Goal: Transaction & Acquisition: Purchase product/service

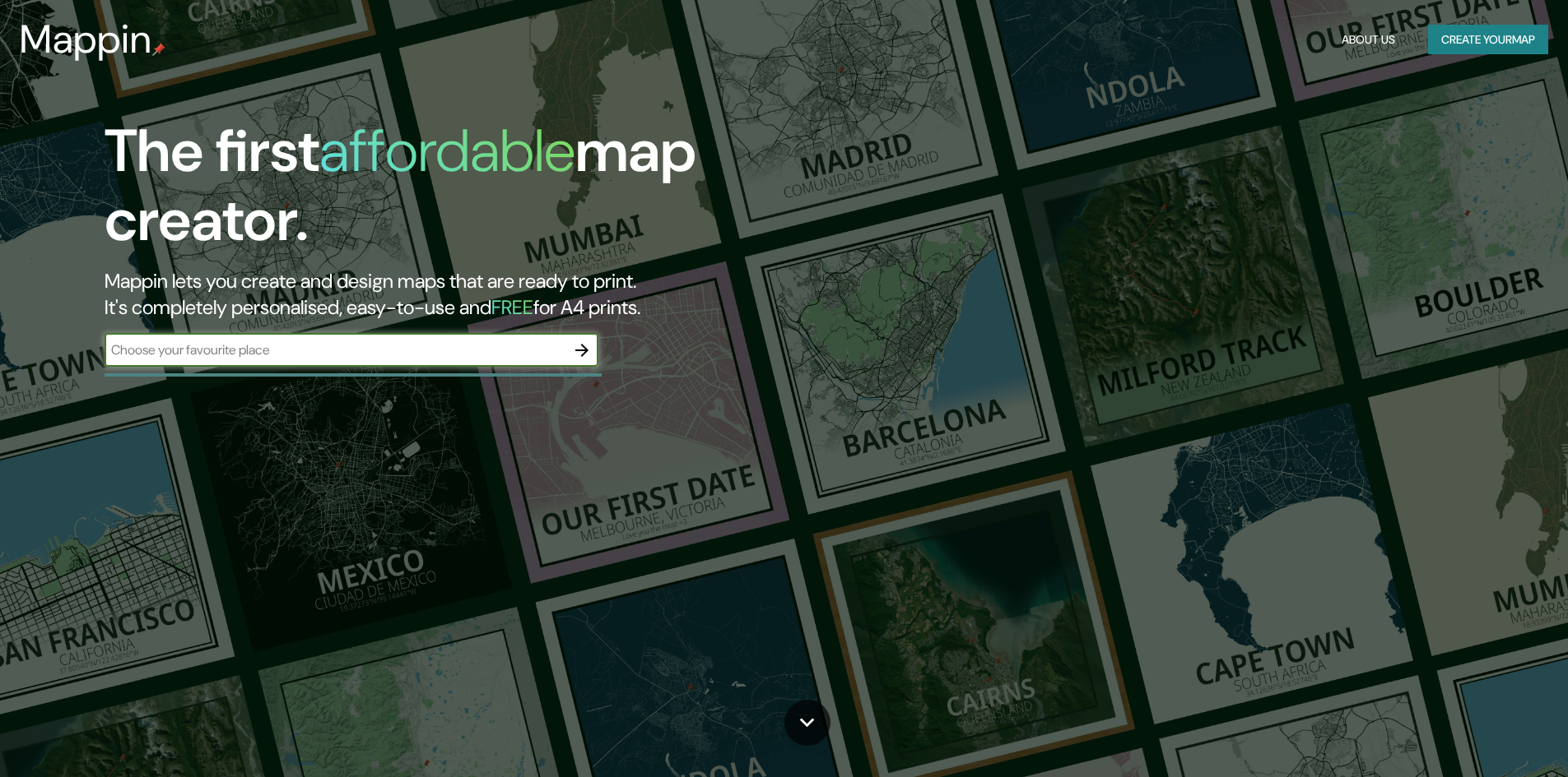
click at [165, 342] on input "text" at bounding box center [334, 350] width 461 height 19
type input "[GEOGRAPHIC_DATA]"
click at [580, 347] on icon "button" at bounding box center [582, 351] width 20 height 20
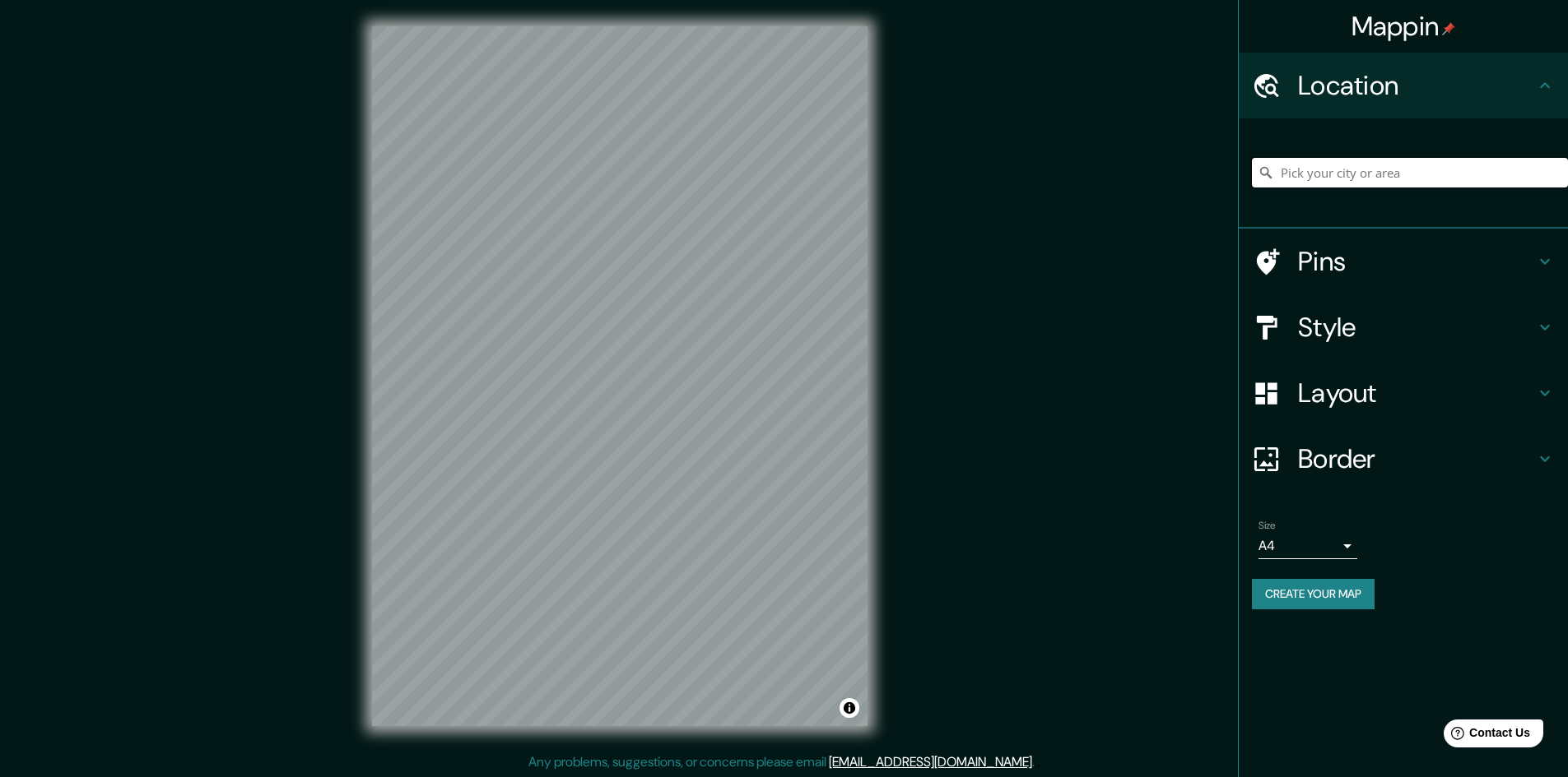
click at [1437, 175] on input "Pick your city or area" at bounding box center [1410, 173] width 316 height 30
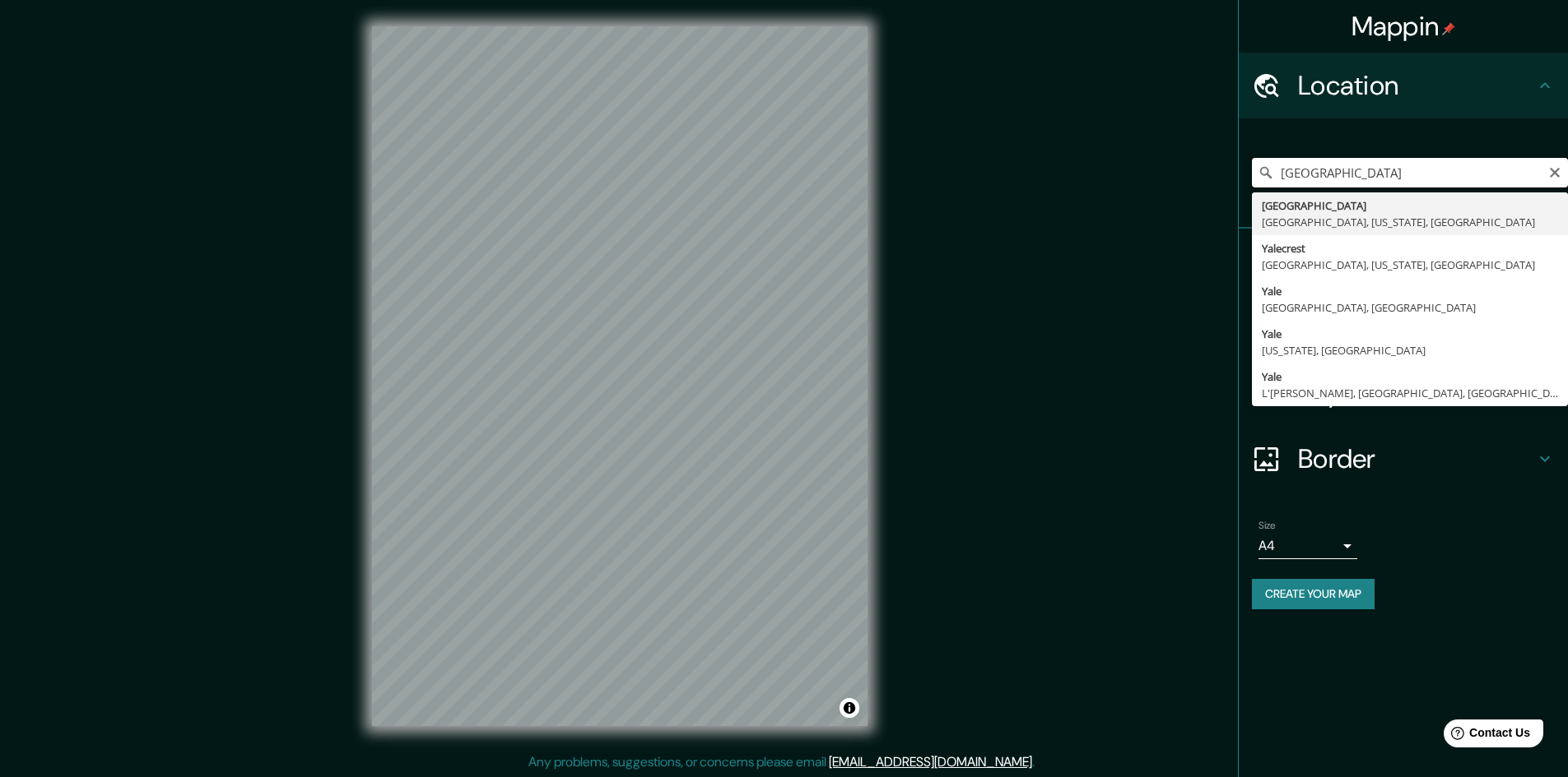
drag, startPoint x: 1305, startPoint y: 170, endPoint x: 1253, endPoint y: 168, distance: 52.0
click at [1253, 168] on input "[GEOGRAPHIC_DATA]" at bounding box center [1410, 173] width 316 height 30
click at [1351, 177] on input "[GEOGRAPHIC_DATA]" at bounding box center [1410, 173] width 316 height 30
drag, startPoint x: 1350, startPoint y: 175, endPoint x: 1340, endPoint y: 169, distance: 11.7
click at [1340, 169] on input "[GEOGRAPHIC_DATA]" at bounding box center [1410, 173] width 316 height 30
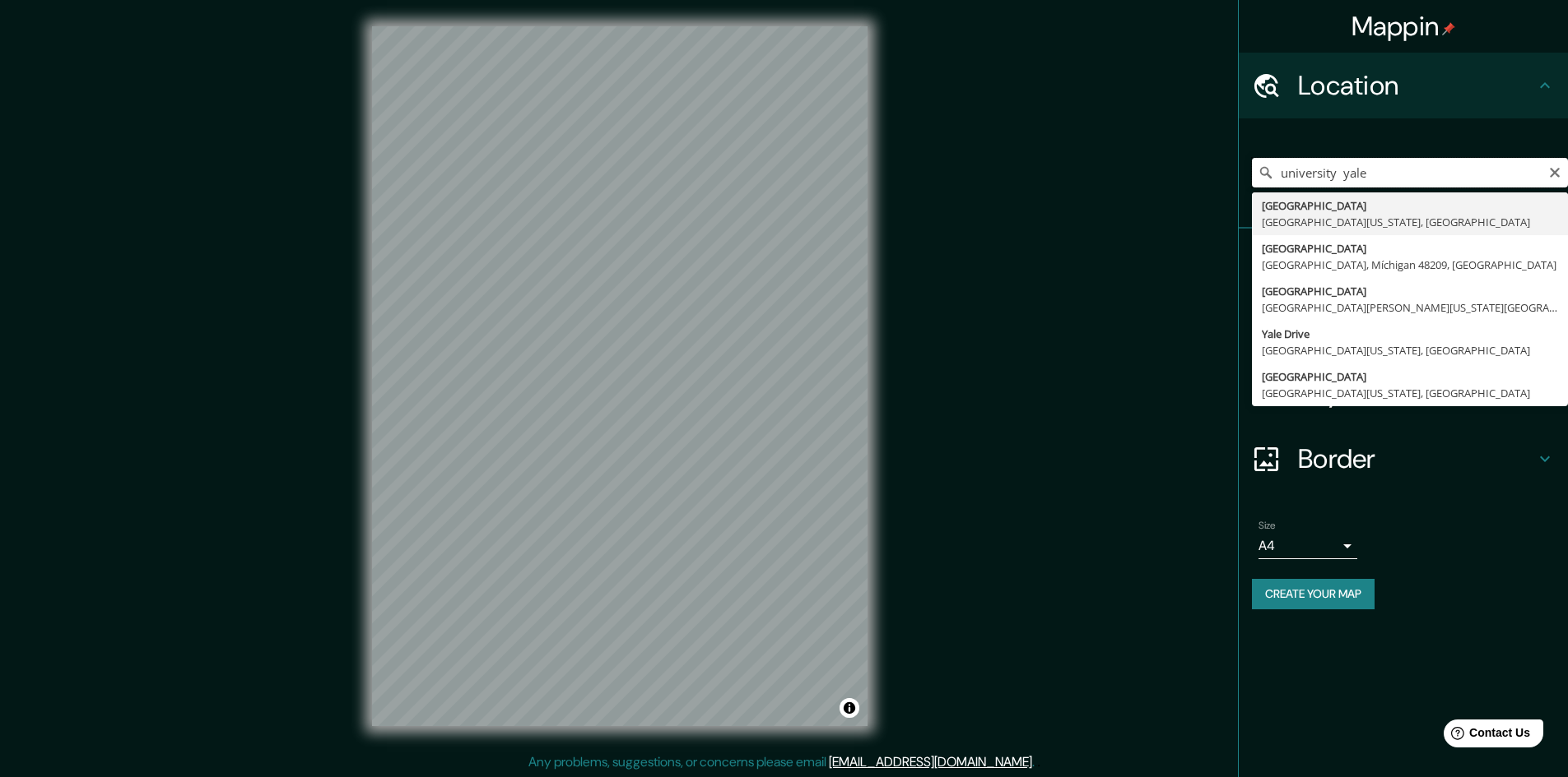
click at [1282, 172] on input "university yale" at bounding box center [1410, 173] width 316 height 30
drag, startPoint x: 1399, startPoint y: 177, endPoint x: 1367, endPoint y: 165, distance: 34.2
click at [1367, 165] on input "[GEOGRAPHIC_DATA]" at bounding box center [1410, 173] width 316 height 30
type input "[GEOGRAPHIC_DATA]"
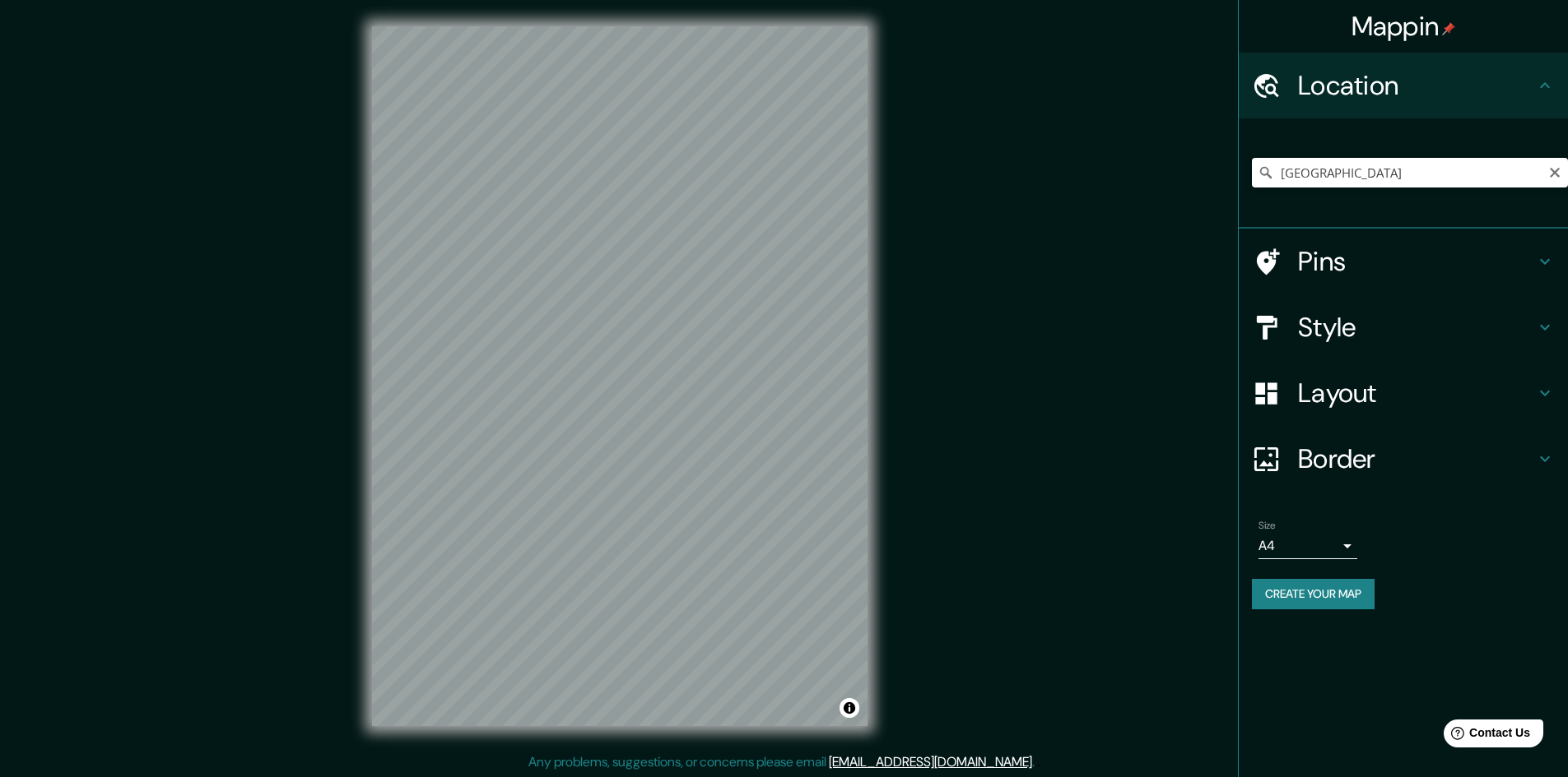
drag, startPoint x: 1556, startPoint y: 169, endPoint x: 1476, endPoint y: 175, distance: 80.2
click at [1555, 168] on icon "Clear" at bounding box center [1555, 173] width 13 height 13
paste input "[STREET_ADDRESS]"
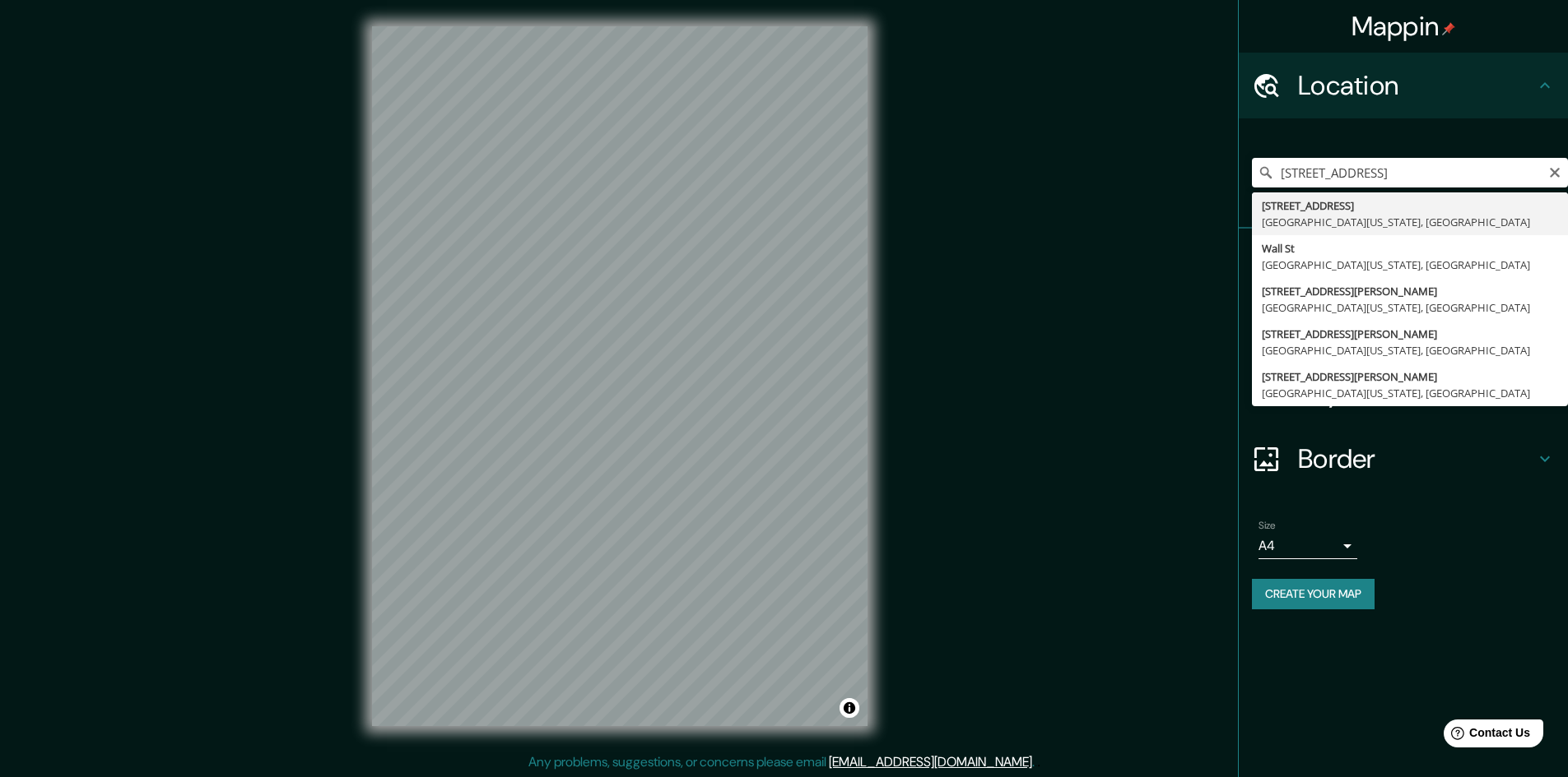
type input "[STREET_ADDRESS][US_STATE]"
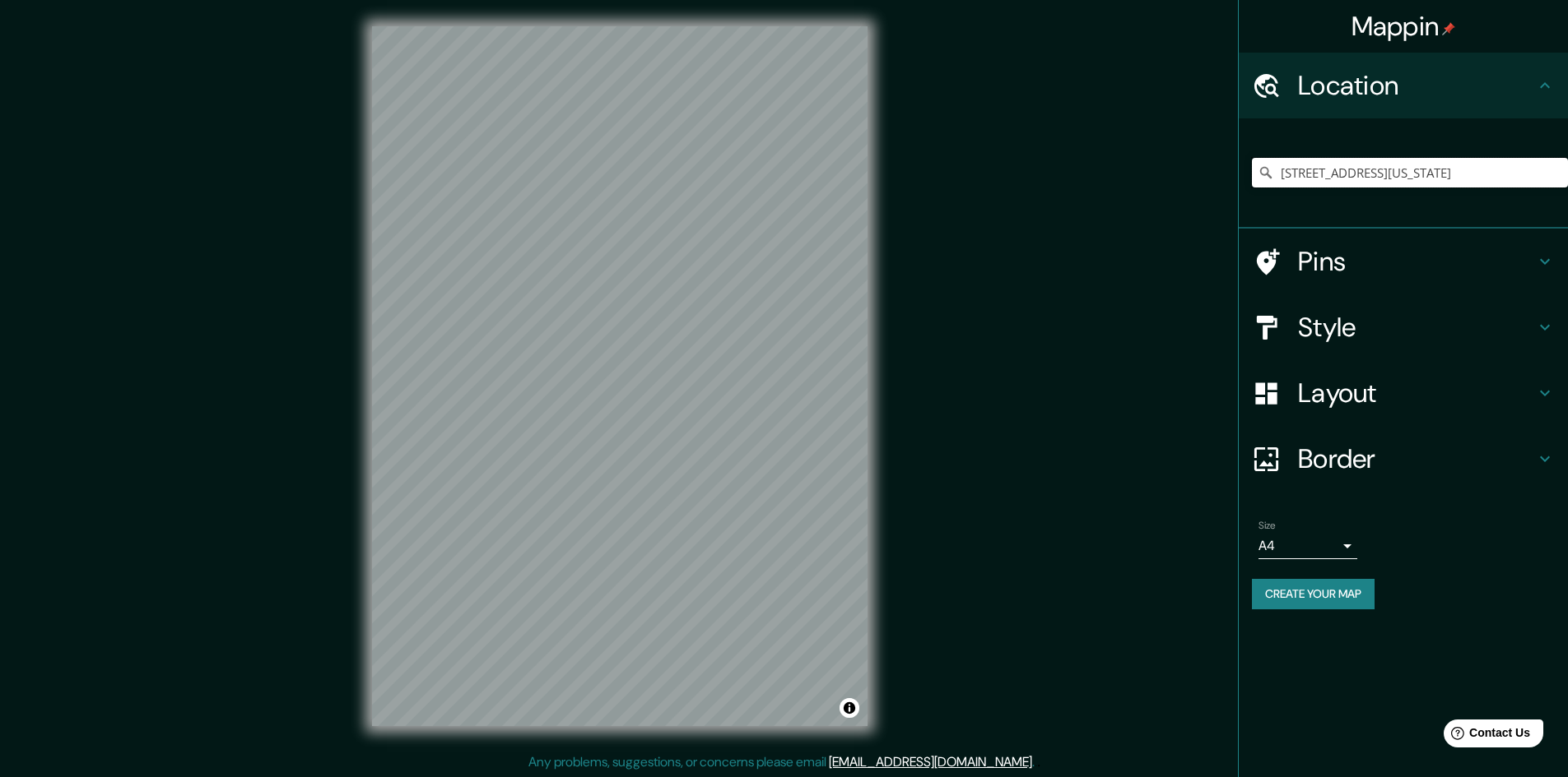
scroll to position [0, 0]
